Goal: Obtain resource: Obtain resource

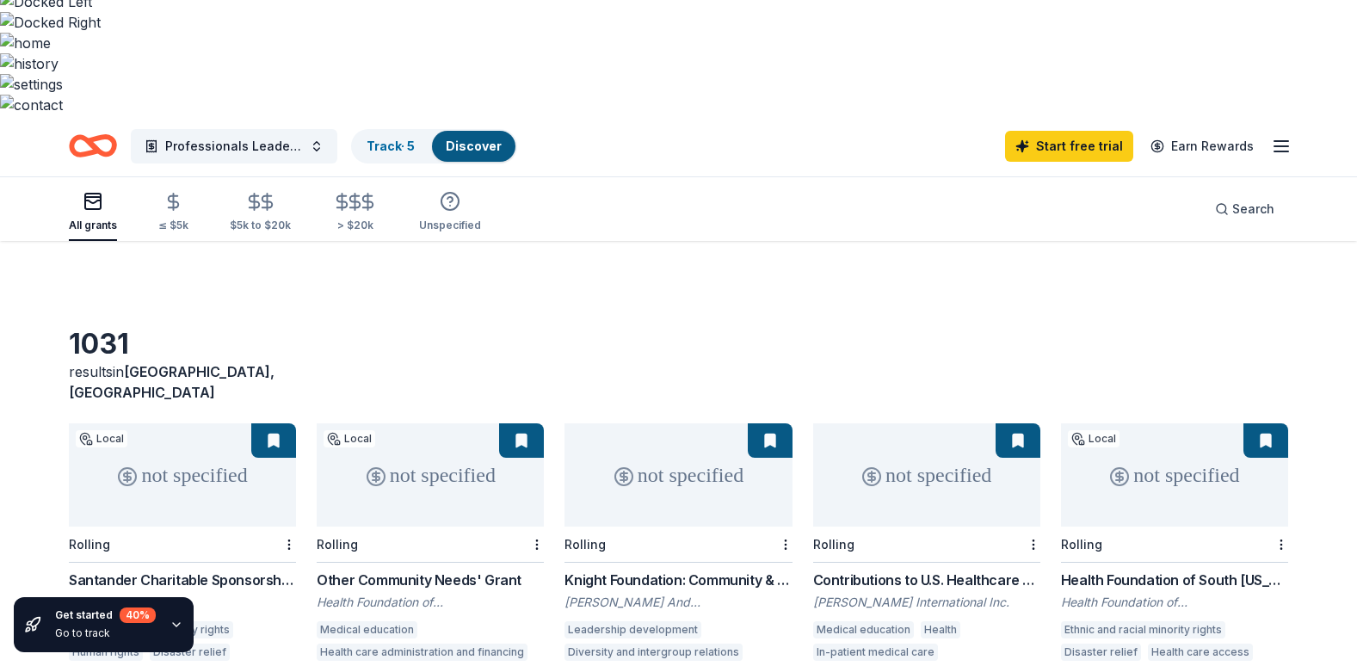
scroll to position [344, 0]
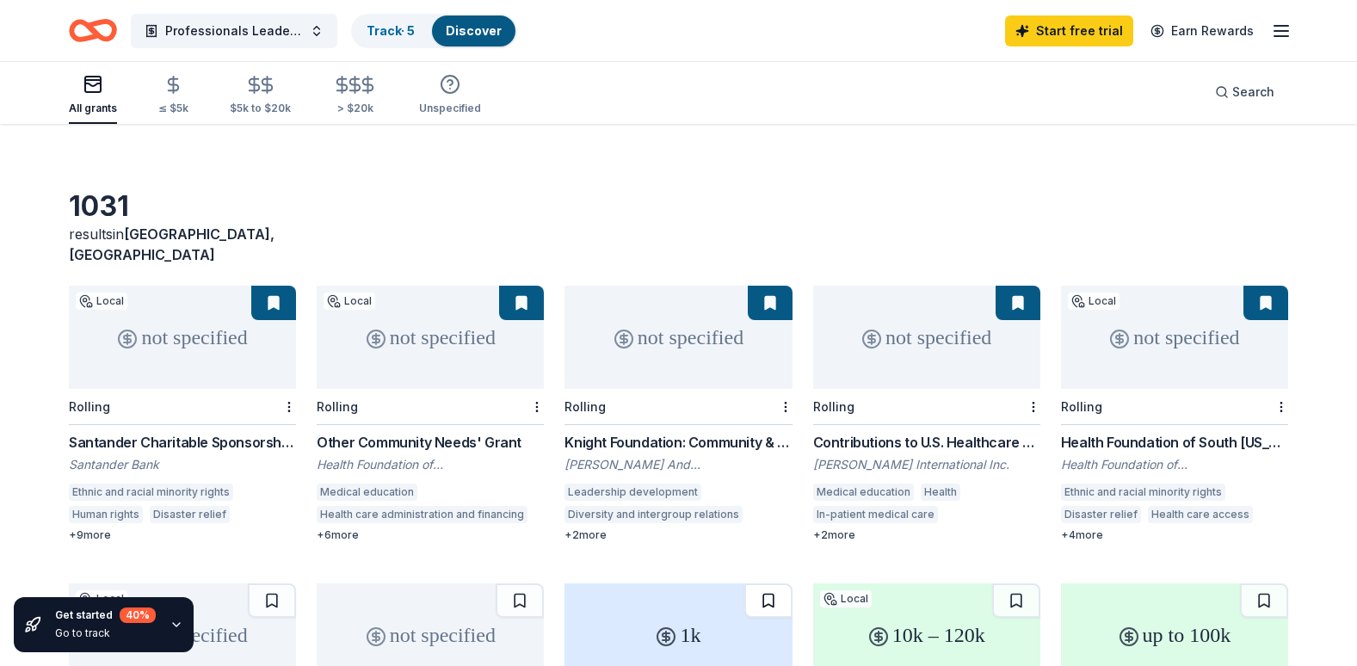
click at [761, 583] on button at bounding box center [768, 600] width 48 height 34
click at [181, 583] on div "not specified" at bounding box center [182, 634] width 227 height 103
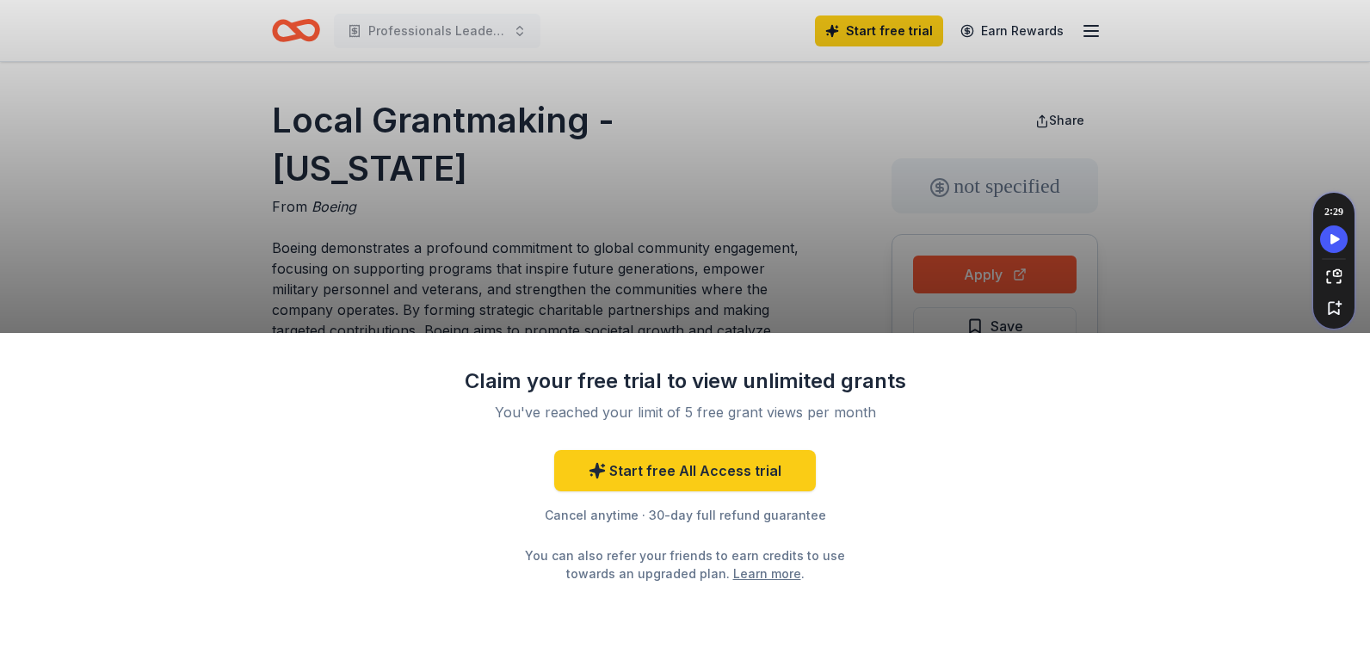
click at [1216, 236] on div "Claim your free trial to view unlimited grants You've reached your limit of 5 f…" at bounding box center [685, 333] width 1370 height 666
click at [150, 256] on div "Claim your free trial to view unlimited grants You've reached your limit of 5 f…" at bounding box center [685, 333] width 1370 height 666
click at [426, 201] on div "Claim your free trial to view unlimited grants You've reached your limit of 5 f…" at bounding box center [685, 333] width 1370 height 666
